Goal: Task Accomplishment & Management: Manage account settings

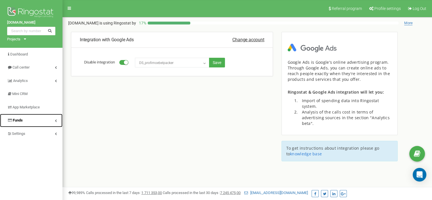
click at [55, 119] on icon at bounding box center [56, 120] width 2 height 3
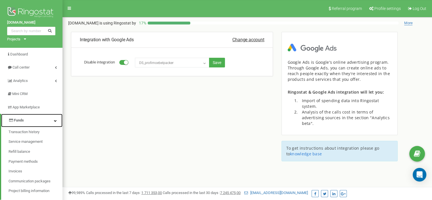
click at [56, 121] on icon at bounding box center [55, 120] width 3 height 3
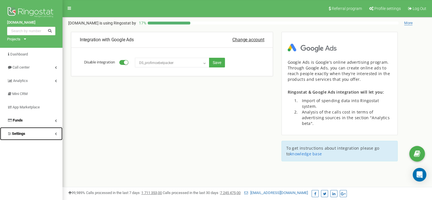
click at [56, 136] on link "Settings" at bounding box center [31, 133] width 62 height 13
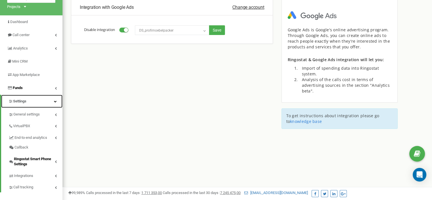
scroll to position [57, 0]
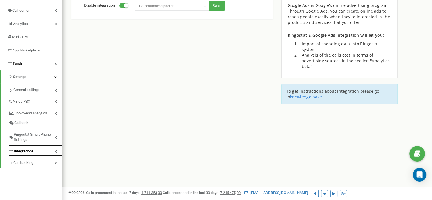
click at [30, 150] on span "Integrations" at bounding box center [24, 151] width 20 height 5
click at [30, 154] on link "Integrations" at bounding box center [36, 151] width 54 height 12
click at [31, 151] on span "Integrations" at bounding box center [24, 151] width 20 height 5
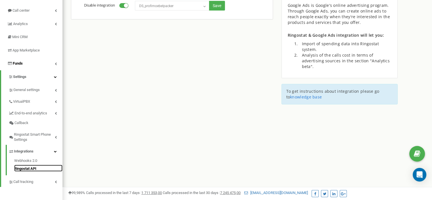
click at [35, 166] on link "Ringostat API" at bounding box center [38, 167] width 48 height 7
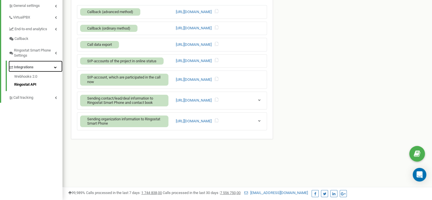
click at [22, 65] on span "Integrations" at bounding box center [24, 66] width 20 height 5
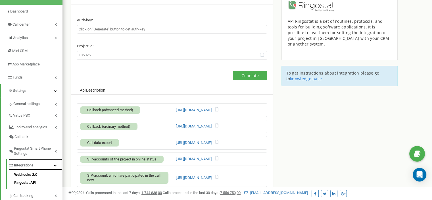
scroll to position [27, 0]
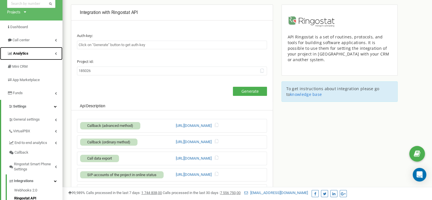
click at [40, 52] on link "Analytics" at bounding box center [31, 53] width 62 height 13
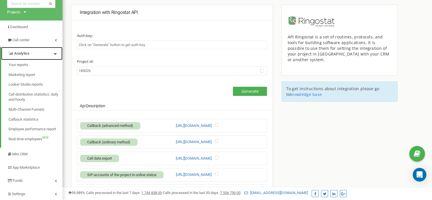
click at [25, 55] on span "Analytics" at bounding box center [21, 53] width 15 height 4
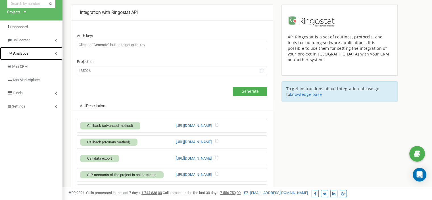
click at [25, 55] on span "Analytics" at bounding box center [20, 53] width 15 height 4
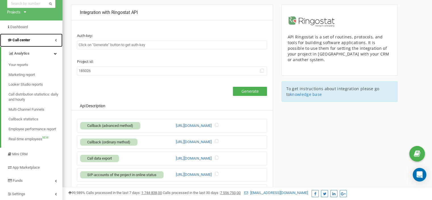
click at [46, 38] on link "Call center" at bounding box center [31, 40] width 62 height 13
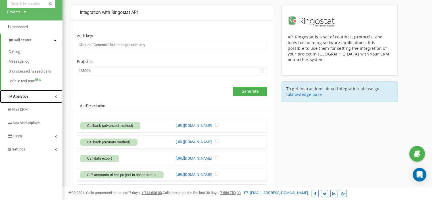
click at [51, 95] on link "Analytics" at bounding box center [31, 96] width 62 height 13
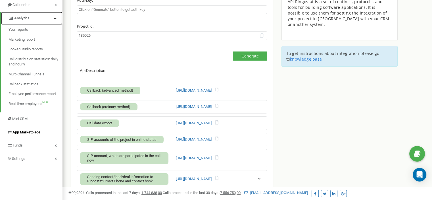
scroll to position [84, 0]
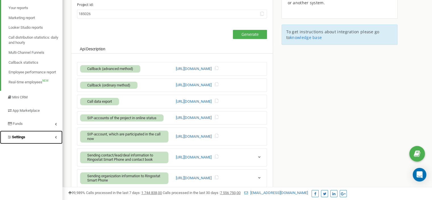
click at [41, 136] on link "Settings" at bounding box center [31, 136] width 62 height 13
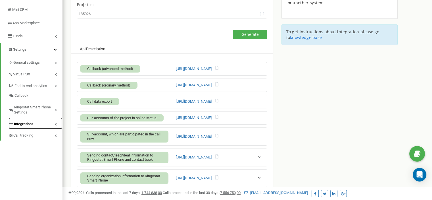
click at [30, 127] on link "Integrations" at bounding box center [36, 123] width 54 height 12
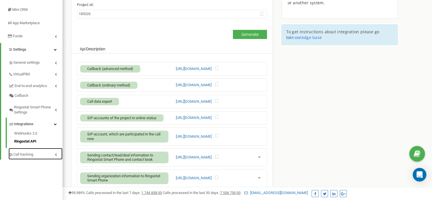
click at [53, 155] on link "Call tracking" at bounding box center [36, 154] width 54 height 12
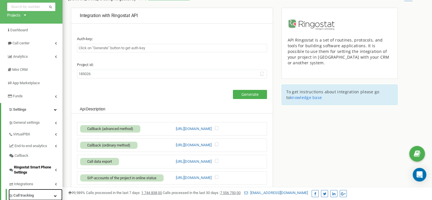
scroll to position [0, 0]
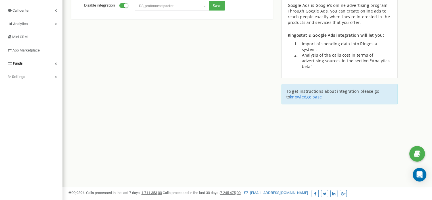
scroll to position [41, 0]
